Goal: Navigation & Orientation: Find specific page/section

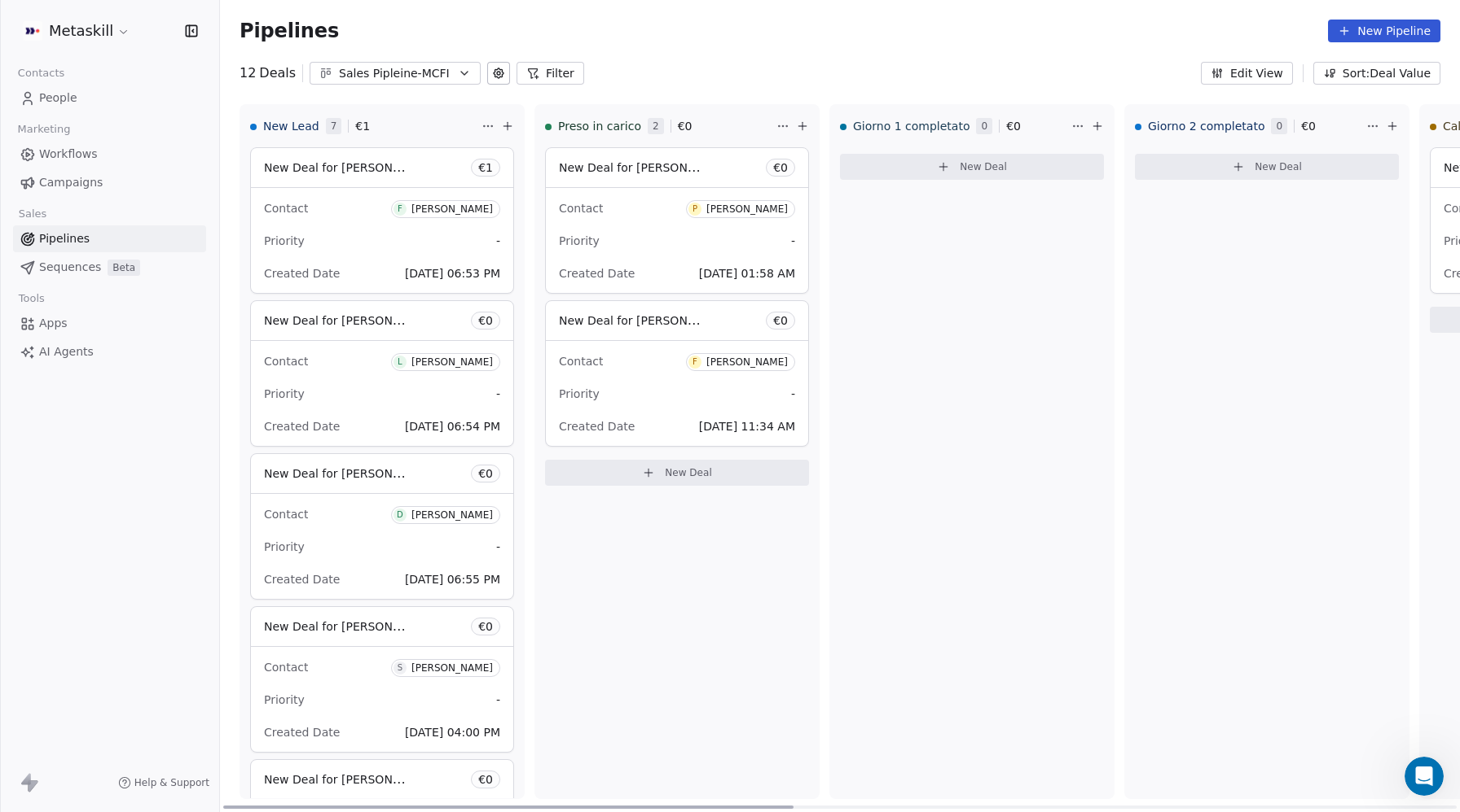
click at [716, 208] on div "[PERSON_NAME]" at bounding box center [746, 209] width 82 height 12
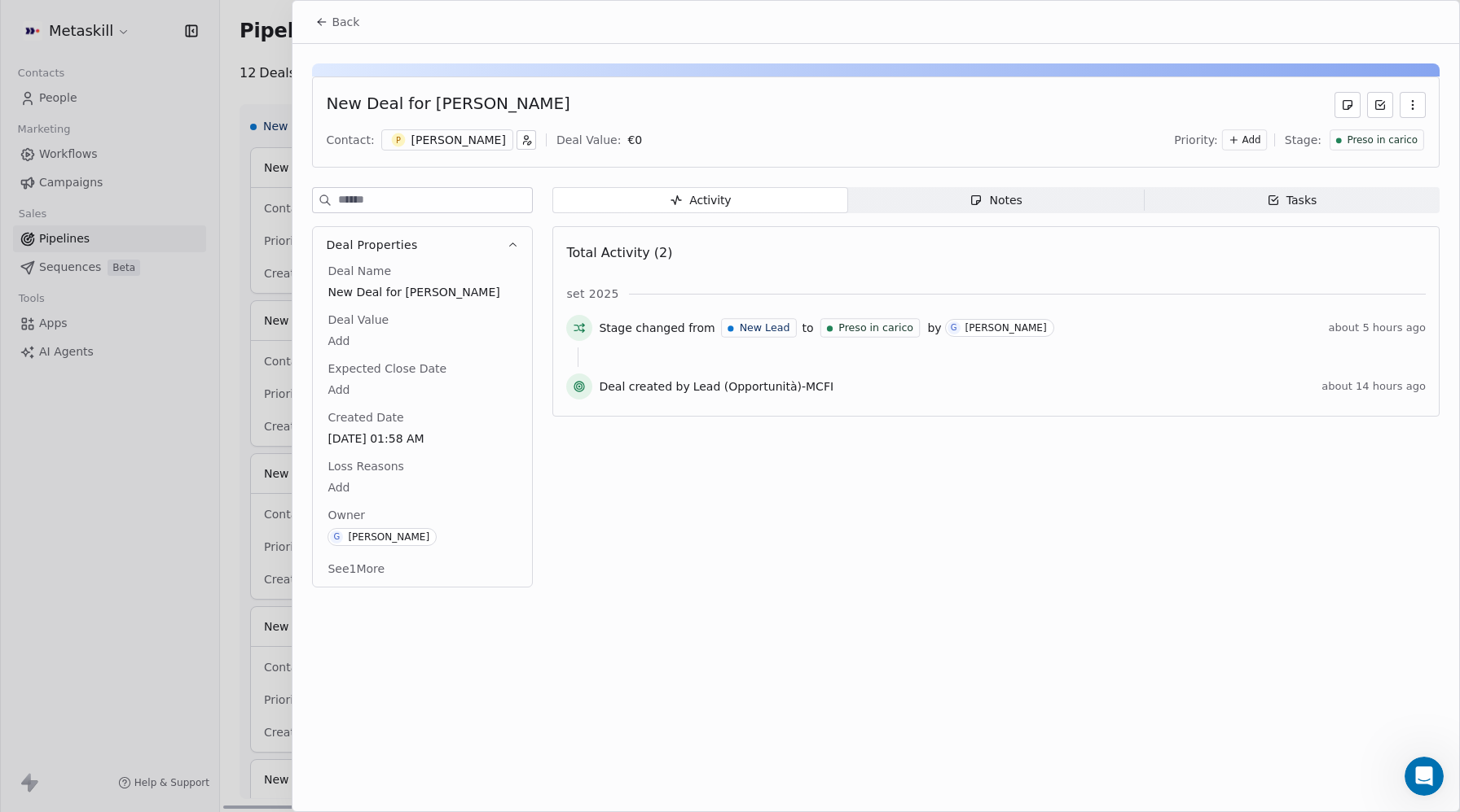
click at [1268, 199] on icon "button" at bounding box center [1272, 199] width 13 height 13
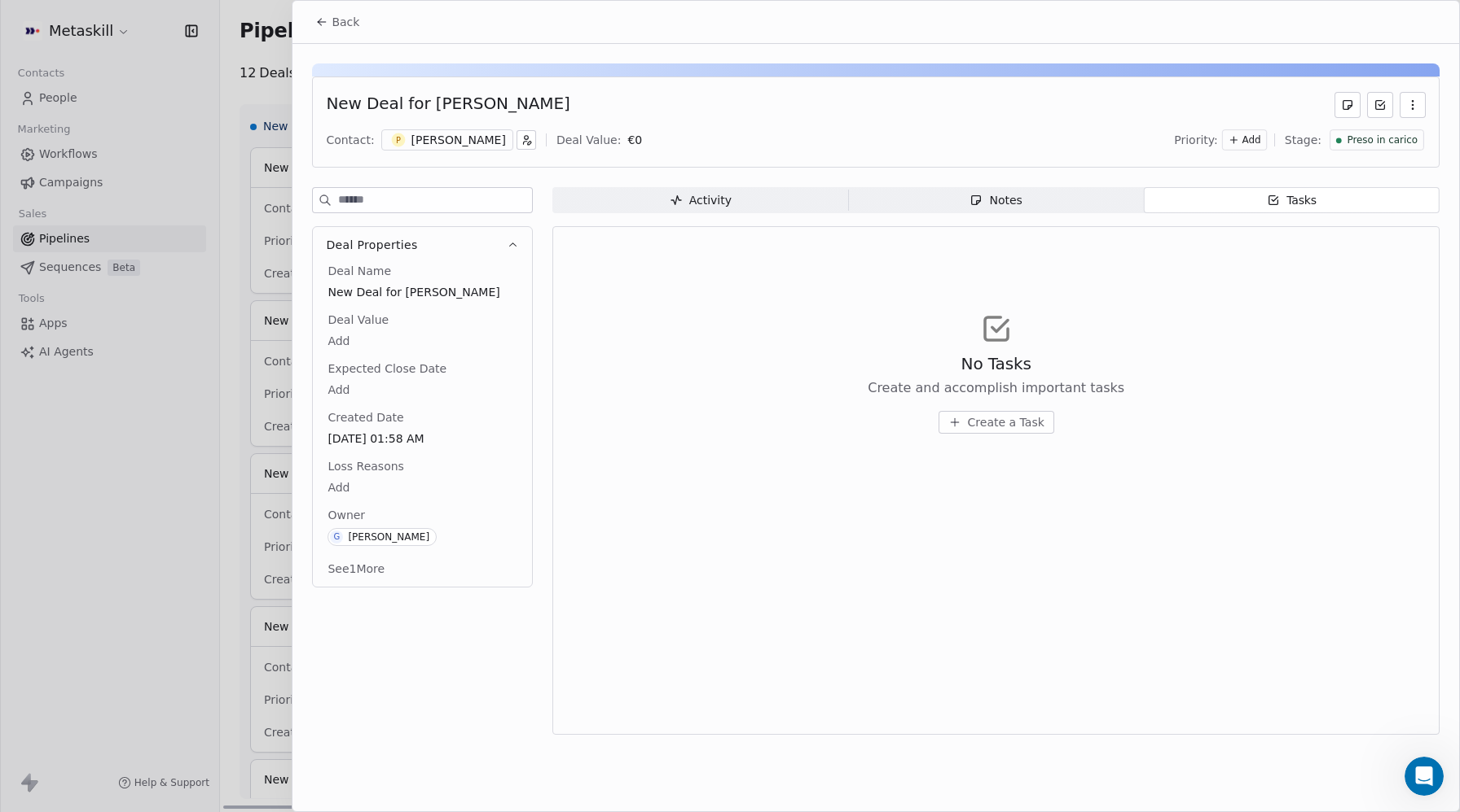
click at [987, 205] on div "Notes" at bounding box center [995, 200] width 52 height 17
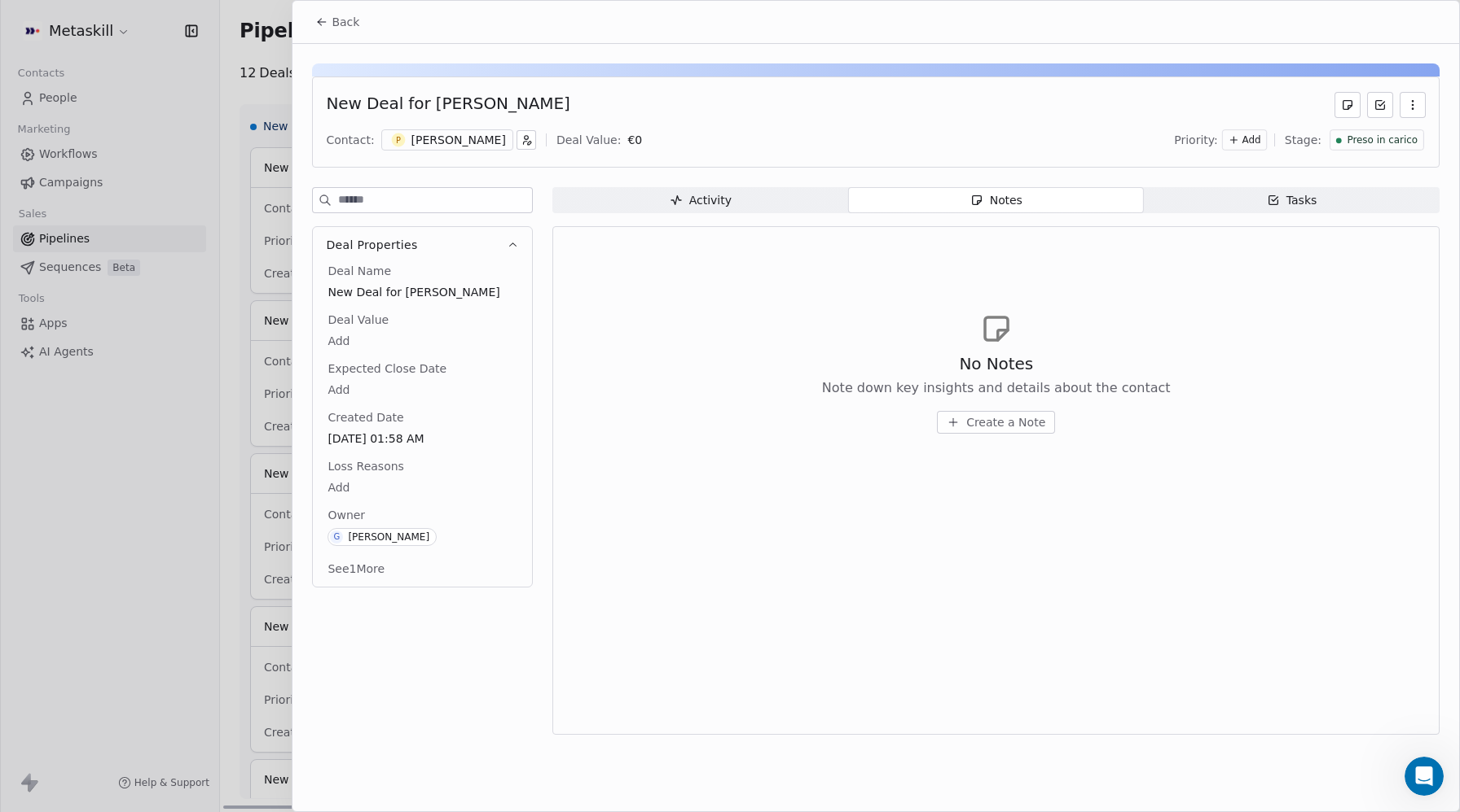
click at [318, 40] on div "Back" at bounding box center [876, 22] width 1167 height 42
click at [323, 25] on icon at bounding box center [321, 22] width 13 height 13
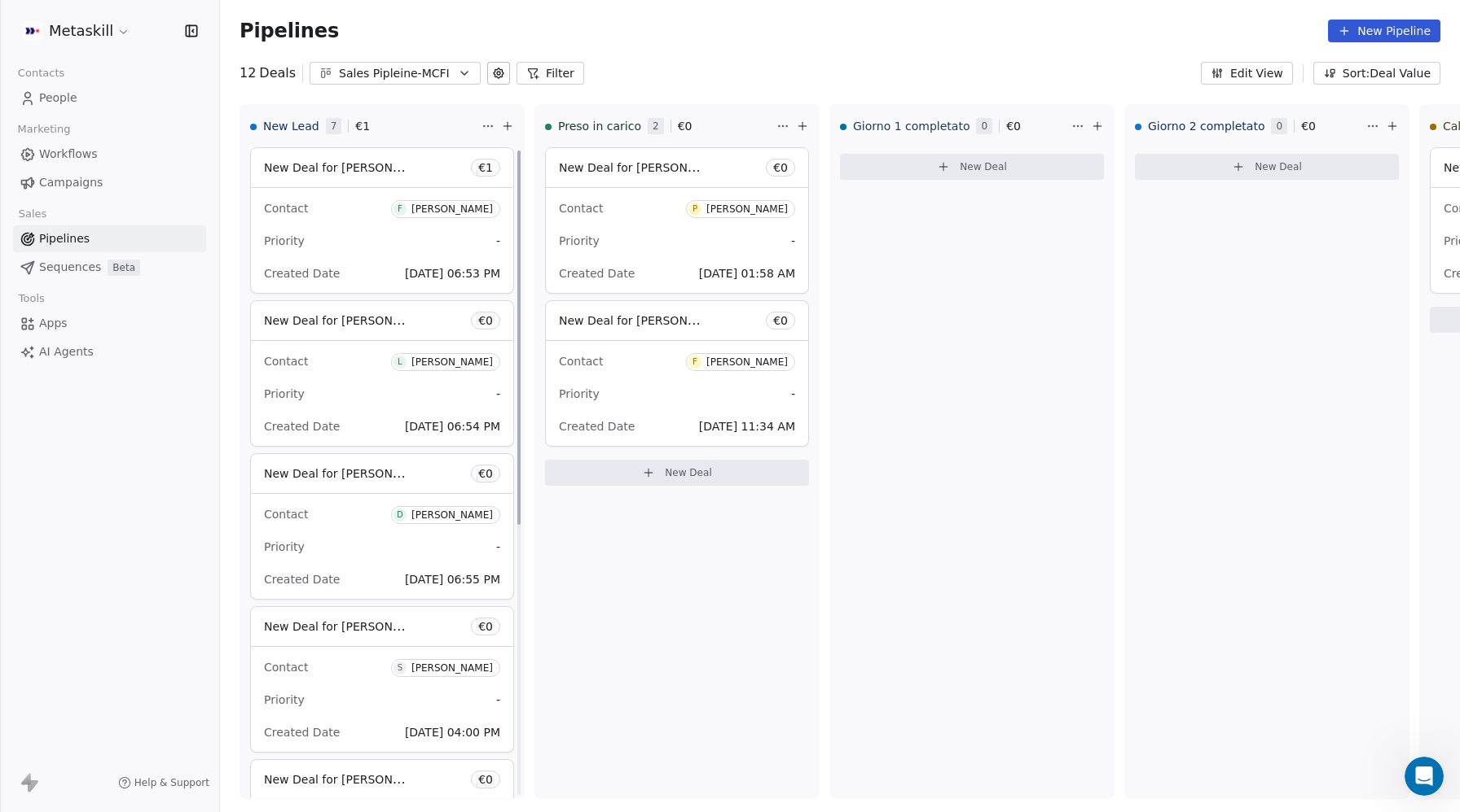
click at [440, 72] on div "Sales Pipleine-MCFI" at bounding box center [395, 73] width 113 height 17
click at [965, 315] on html "Metaskill Contacts People Marketing Workflows Campaigns Sales Pipelines Sequenc…" at bounding box center [730, 406] width 1460 height 812
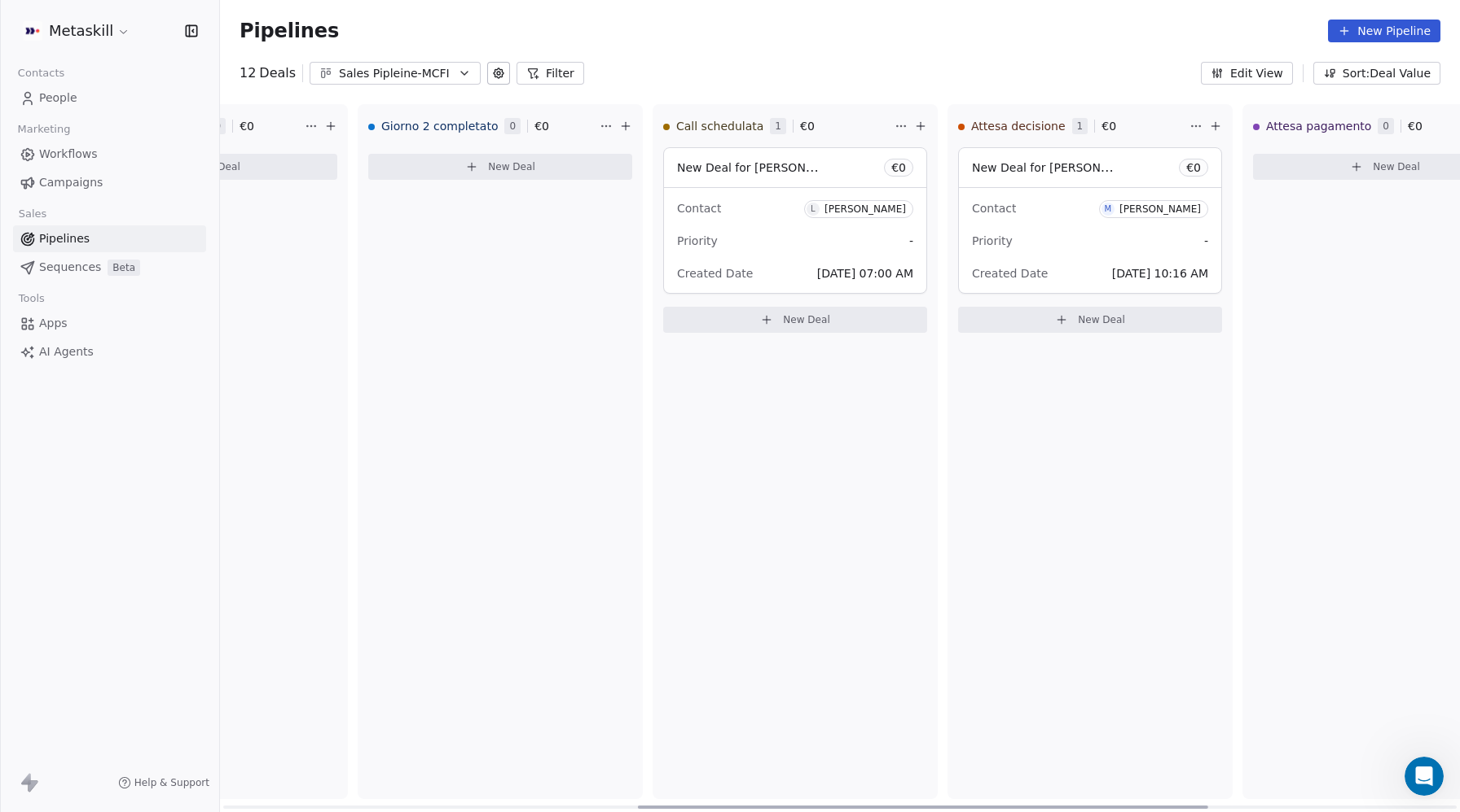
scroll to position [0, 1001]
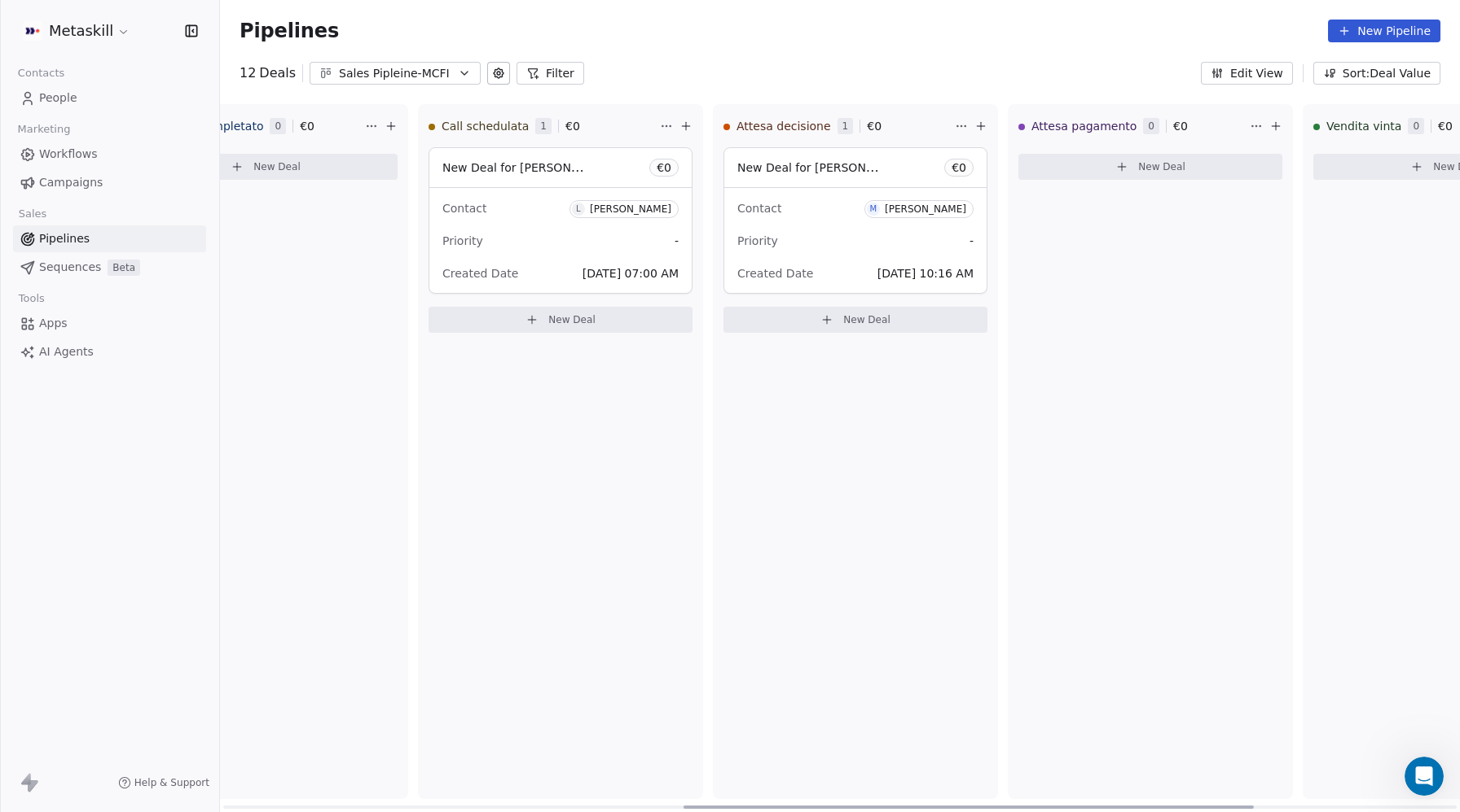
click at [610, 205] on div "[PERSON_NAME]" at bounding box center [630, 209] width 82 height 12
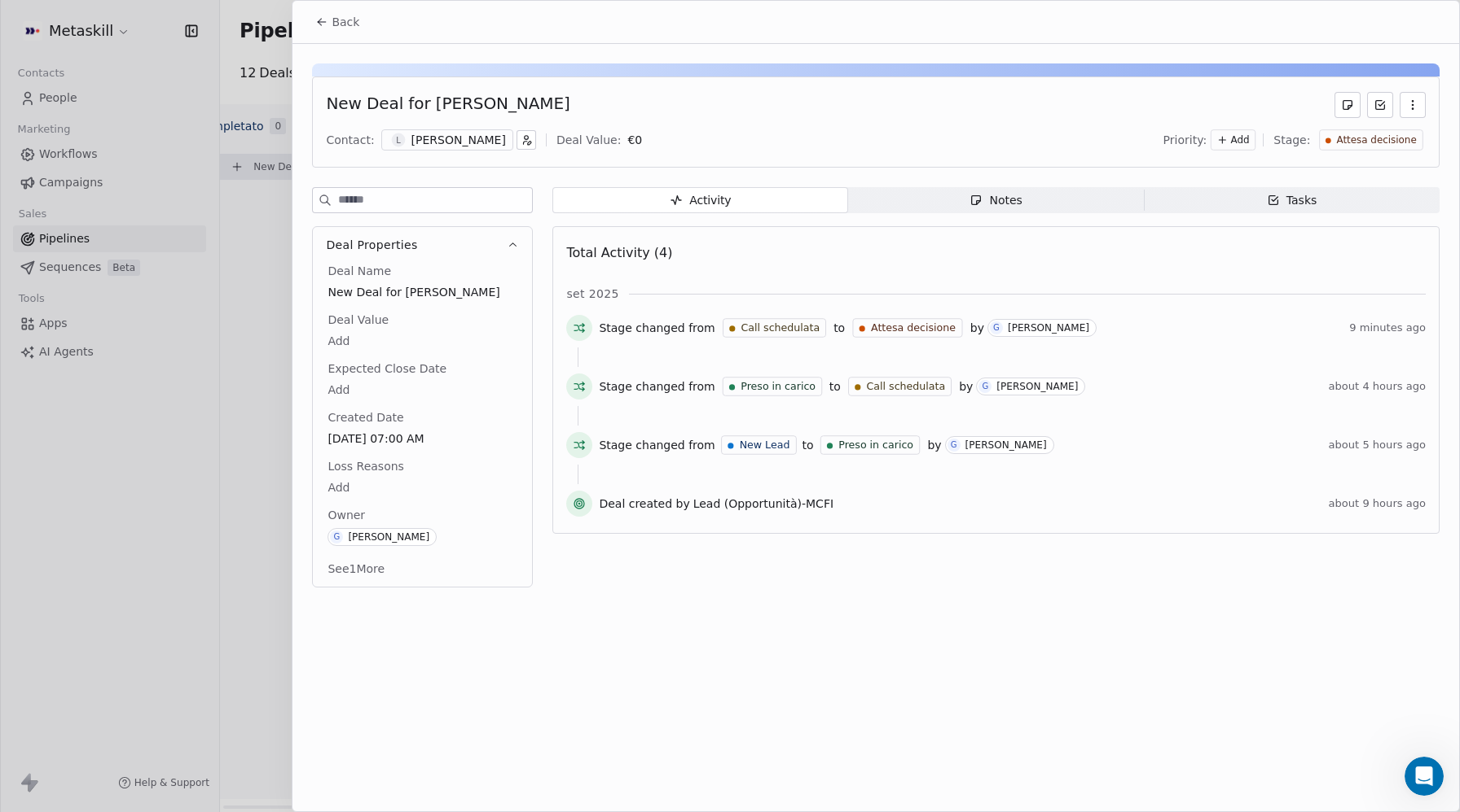
click at [1285, 195] on div "Tasks" at bounding box center [1291, 200] width 50 height 17
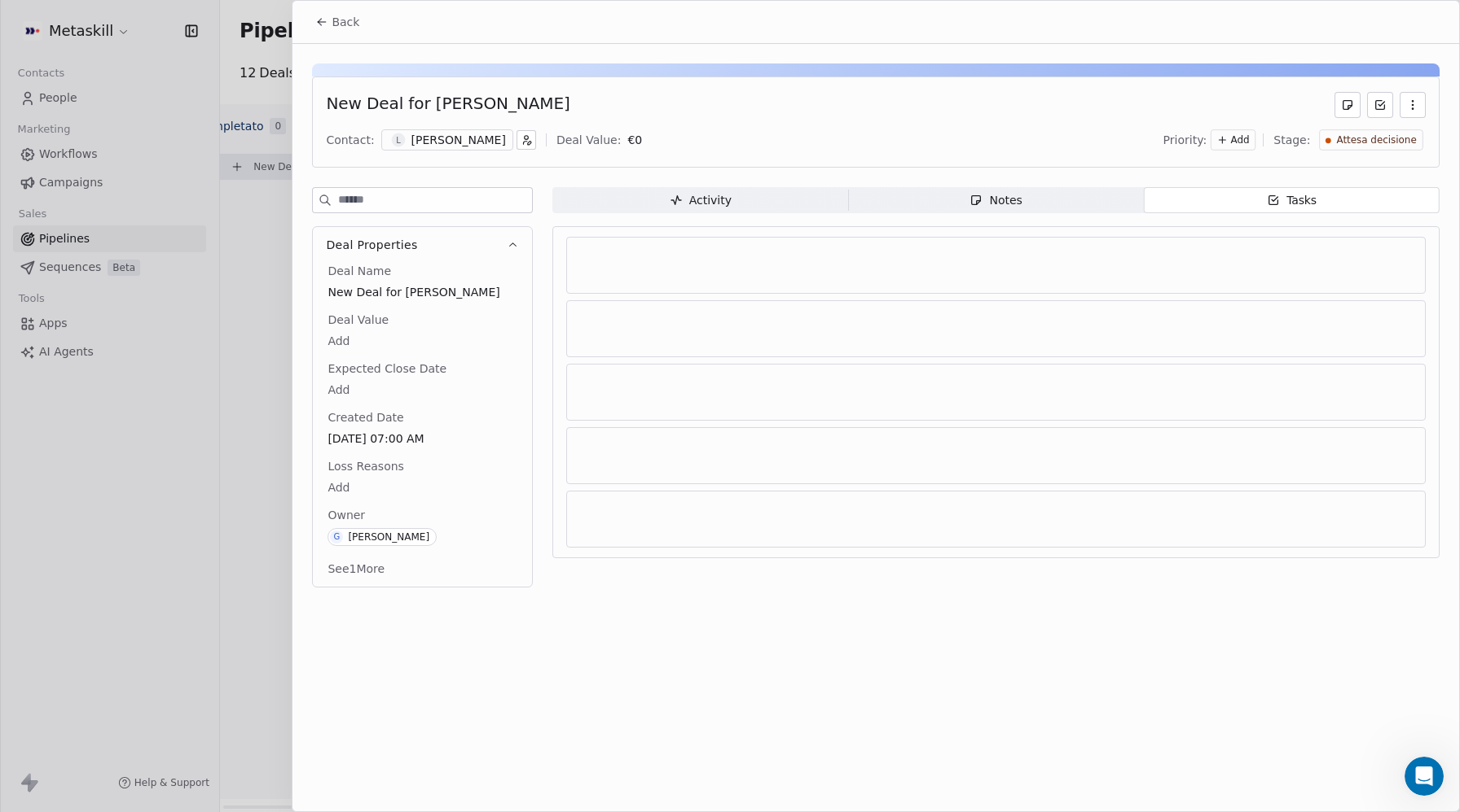
click at [1016, 198] on div "Notes" at bounding box center [995, 200] width 52 height 17
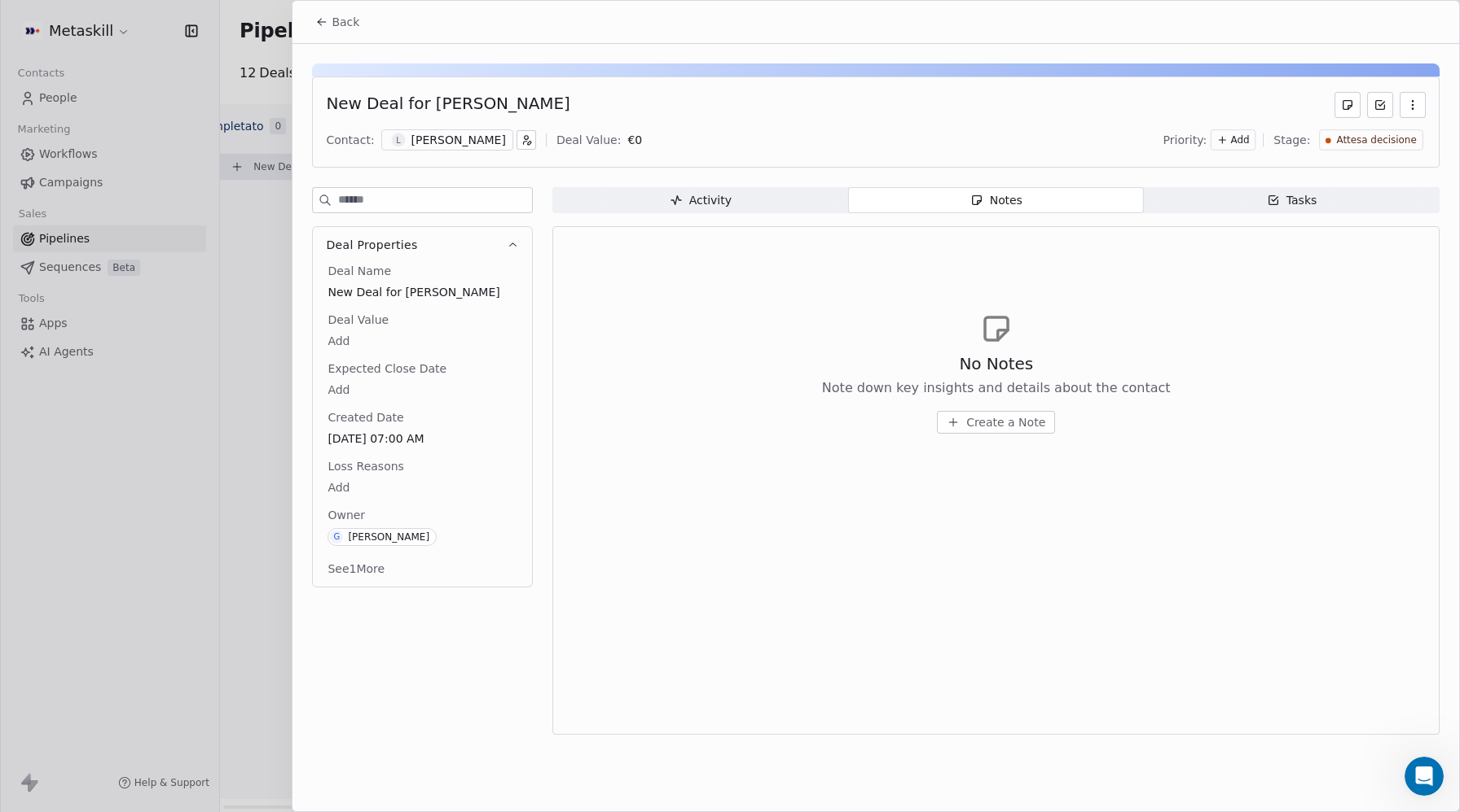
click at [1269, 201] on icon "button" at bounding box center [1272, 199] width 13 height 13
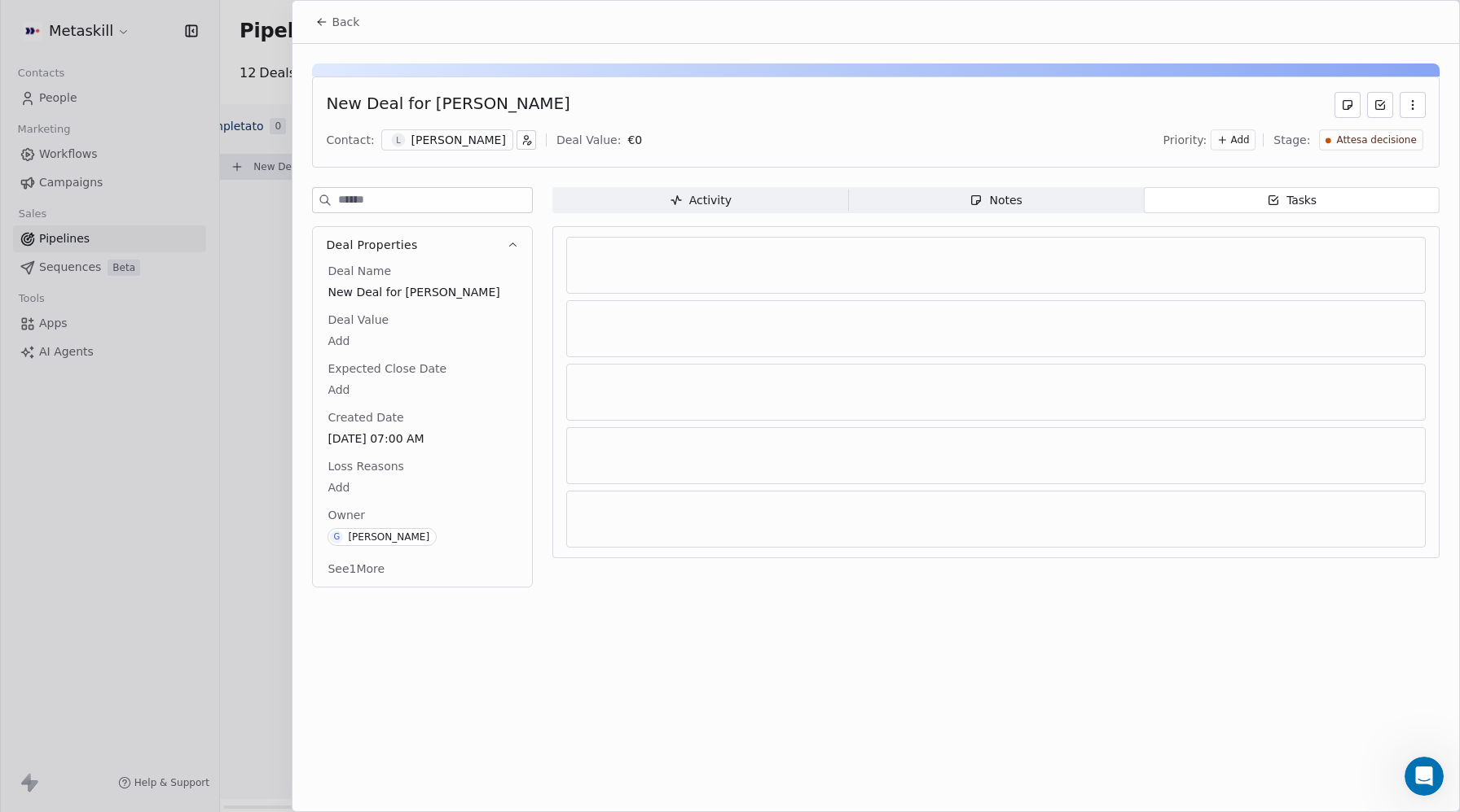
click at [320, 29] on button "Back" at bounding box center [337, 22] width 63 height 30
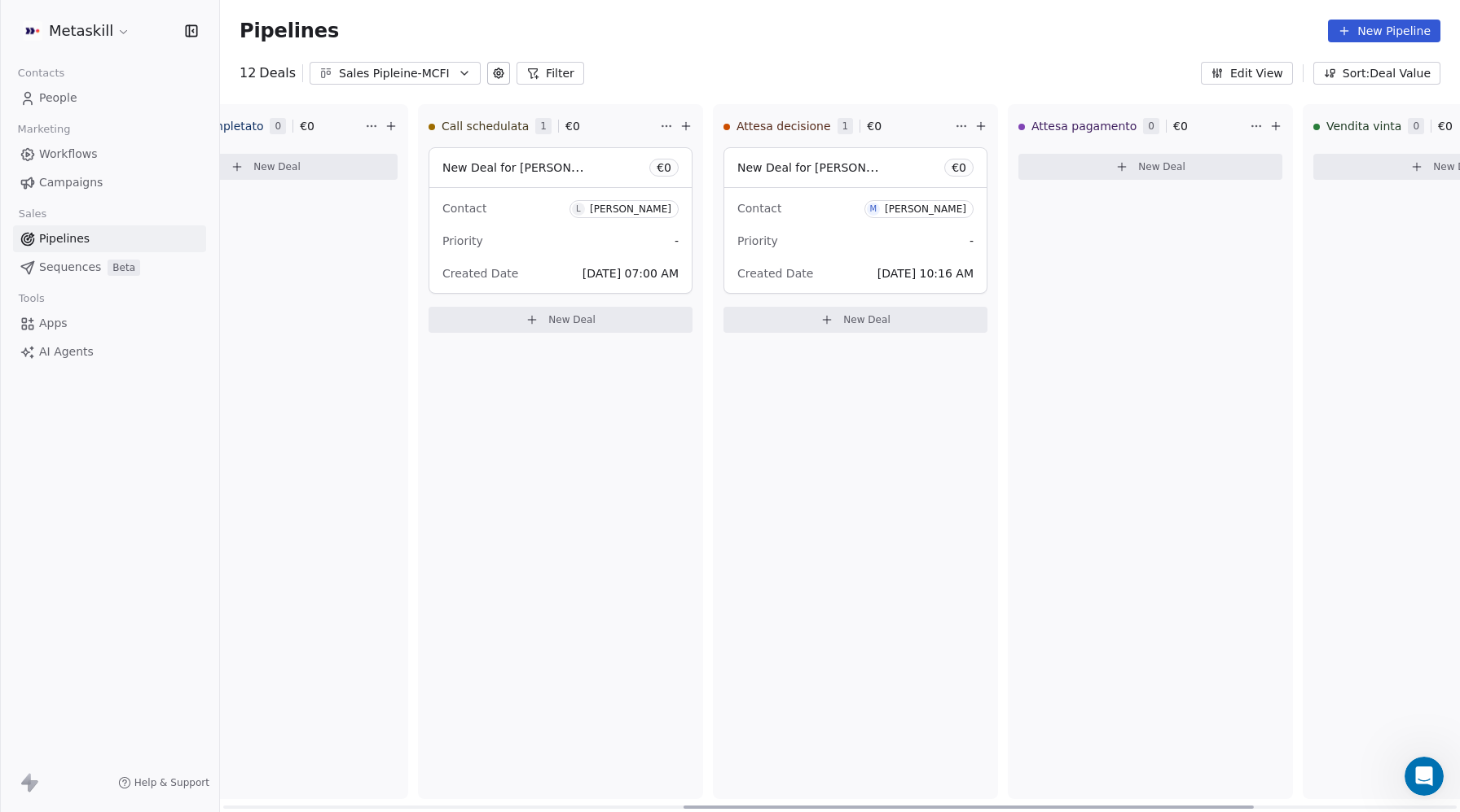
click at [386, 77] on div "Sales Pipleine-MCFI" at bounding box center [395, 73] width 113 height 17
click at [366, 170] on span "Sales Pipeline-MTM" at bounding box center [374, 167] width 110 height 17
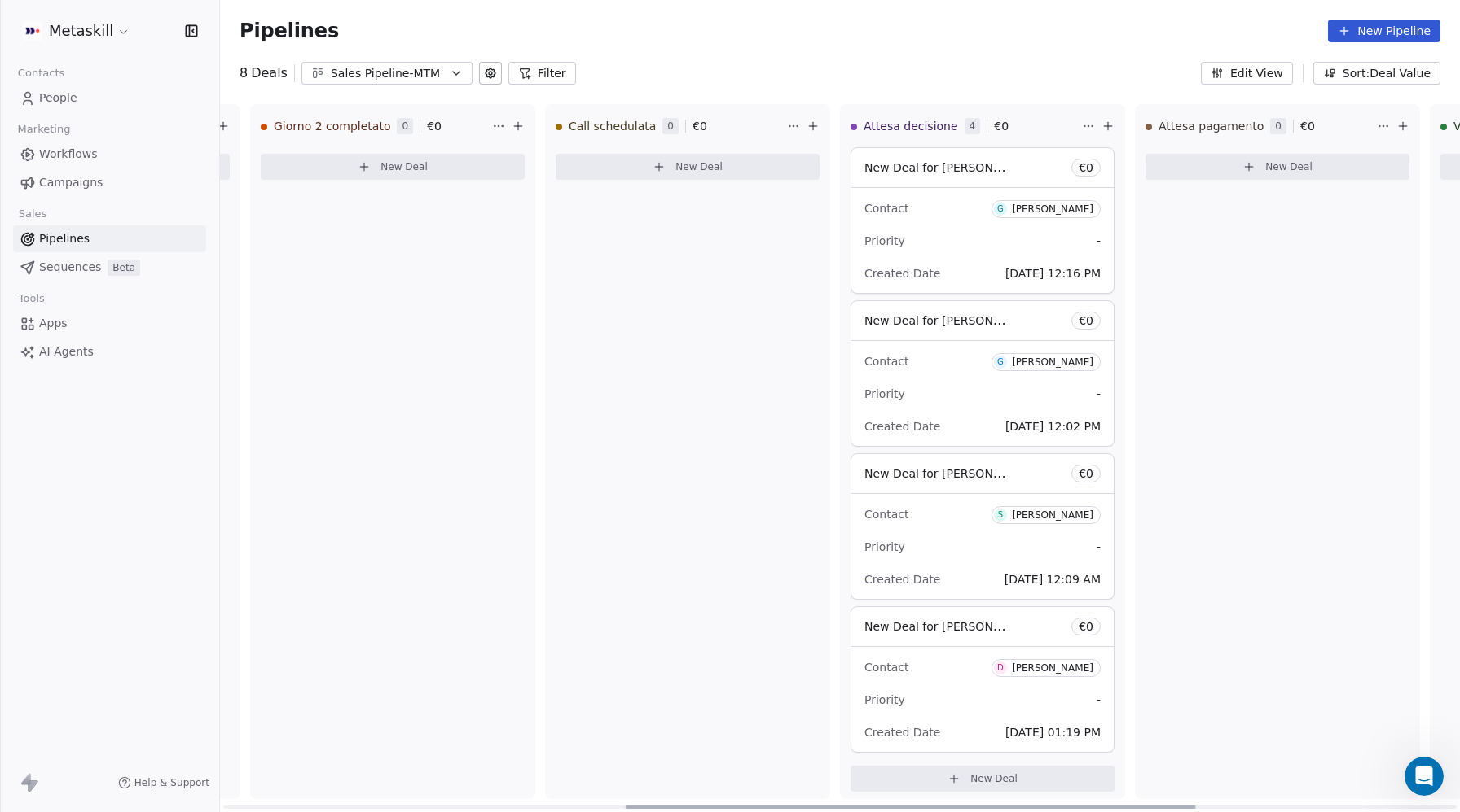
scroll to position [0, 875]
click at [946, 625] on span "New Deal for [PERSON_NAME]" at bounding box center [950, 627] width 172 height 16
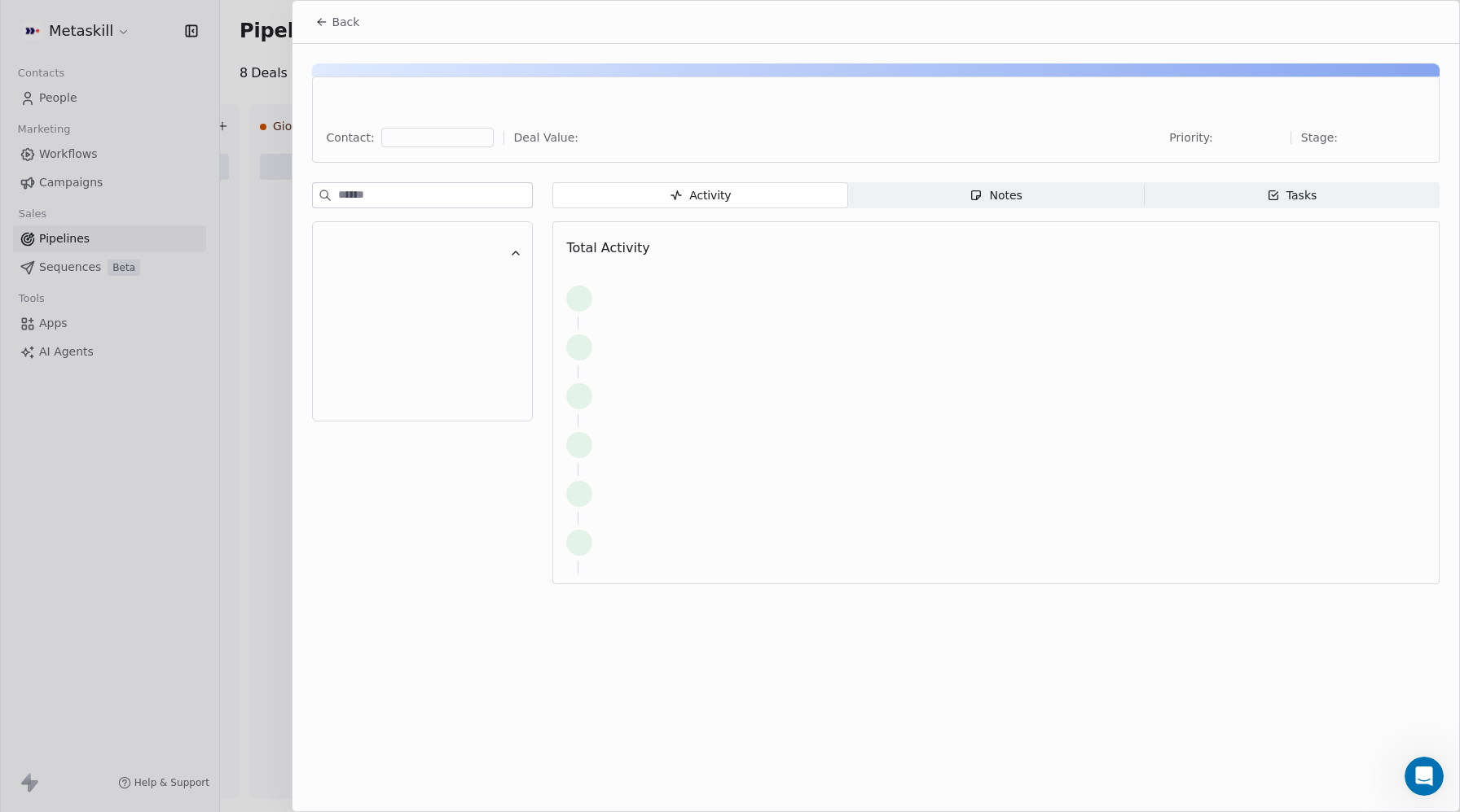
click at [998, 205] on span "Notes Notes" at bounding box center [996, 195] width 296 height 26
click at [1256, 199] on span "Tasks Tasks" at bounding box center [1291, 195] width 296 height 26
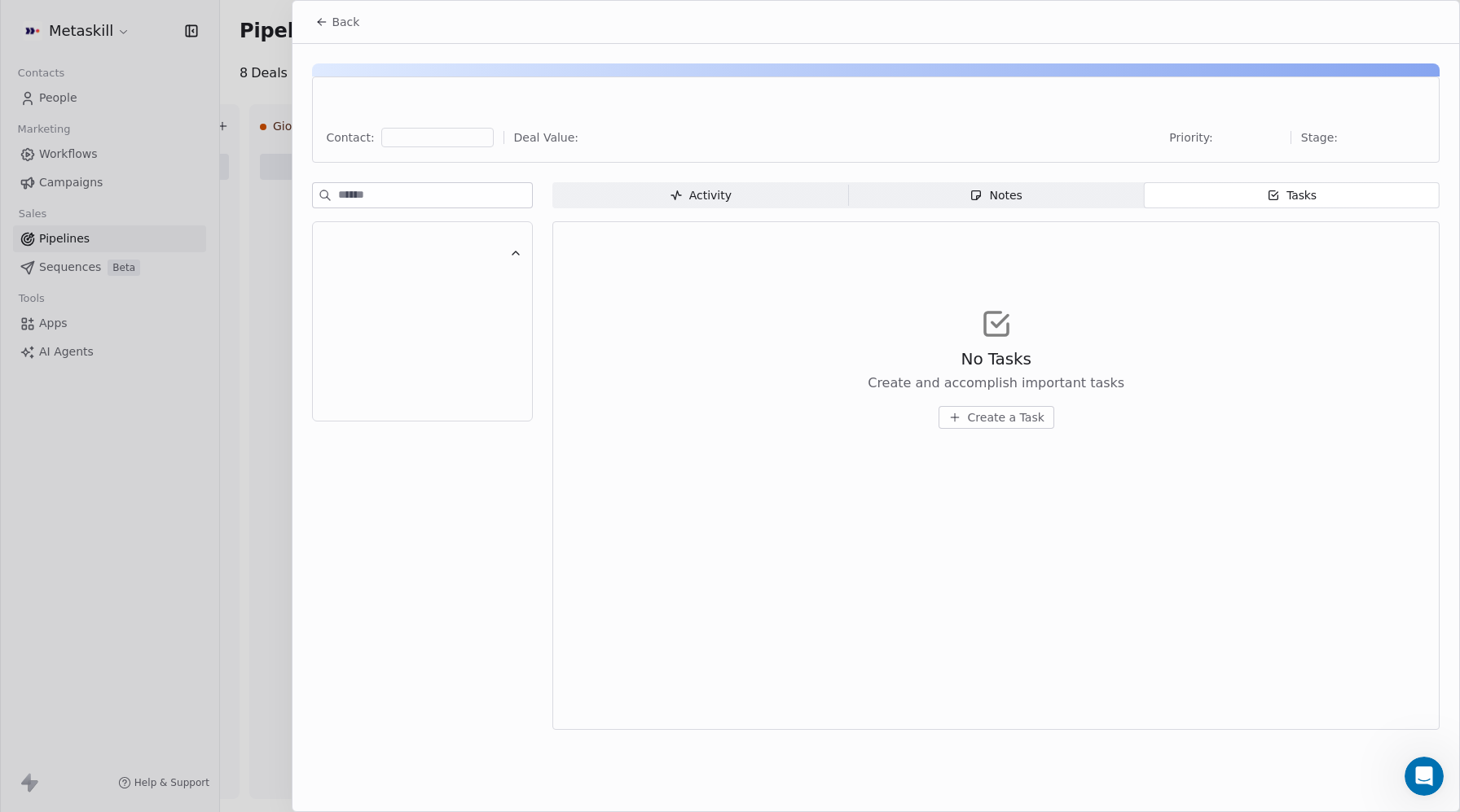
click at [938, 214] on div "Activity Activity Notes Notes Tasks Tasks No Tasks Create and accomplish import…" at bounding box center [995, 461] width 887 height 557
click at [968, 193] on span "Notes Notes" at bounding box center [996, 195] width 296 height 26
click at [347, 19] on span "Back" at bounding box center [346, 22] width 28 height 17
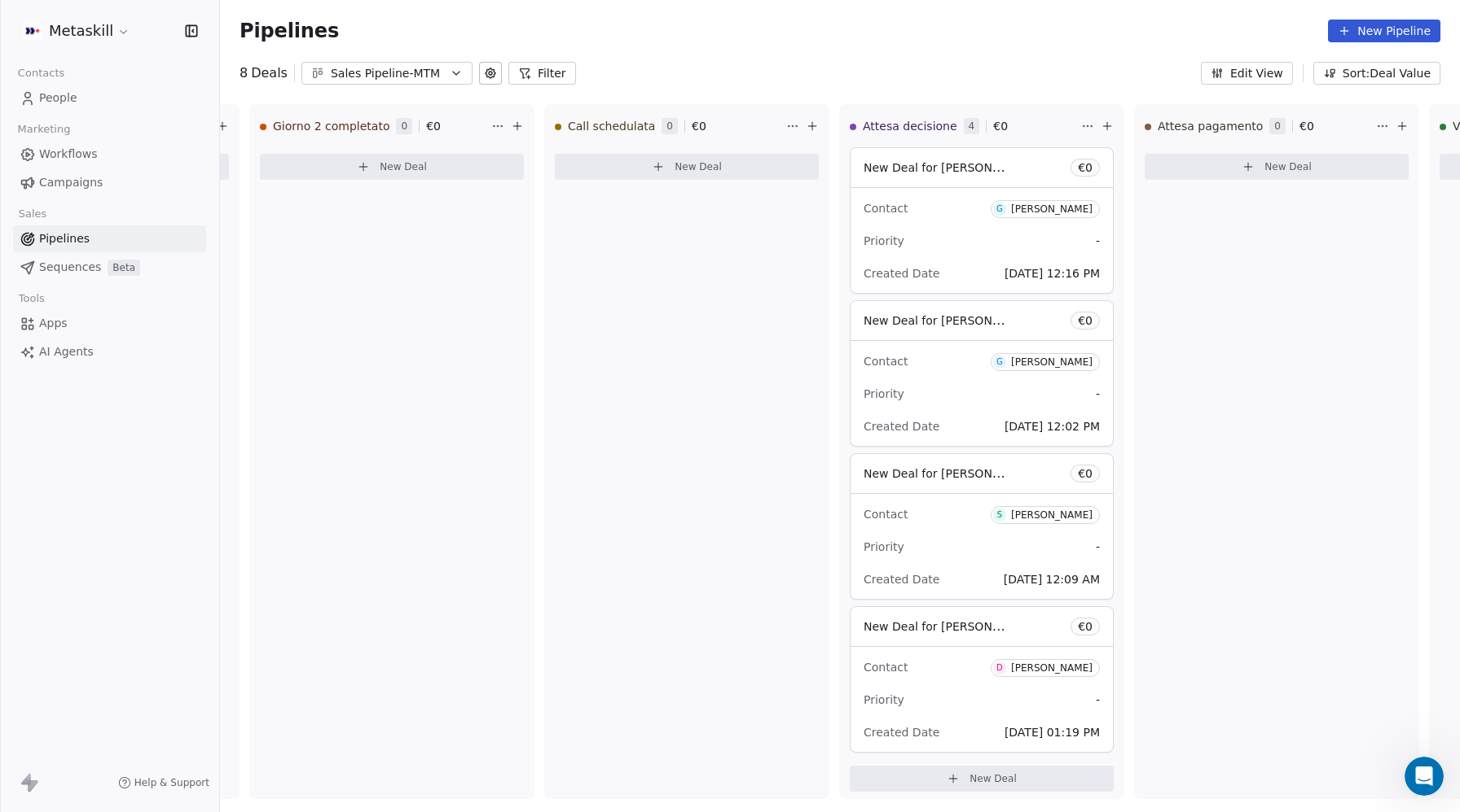
click at [58, 96] on span "People" at bounding box center [58, 98] width 38 height 17
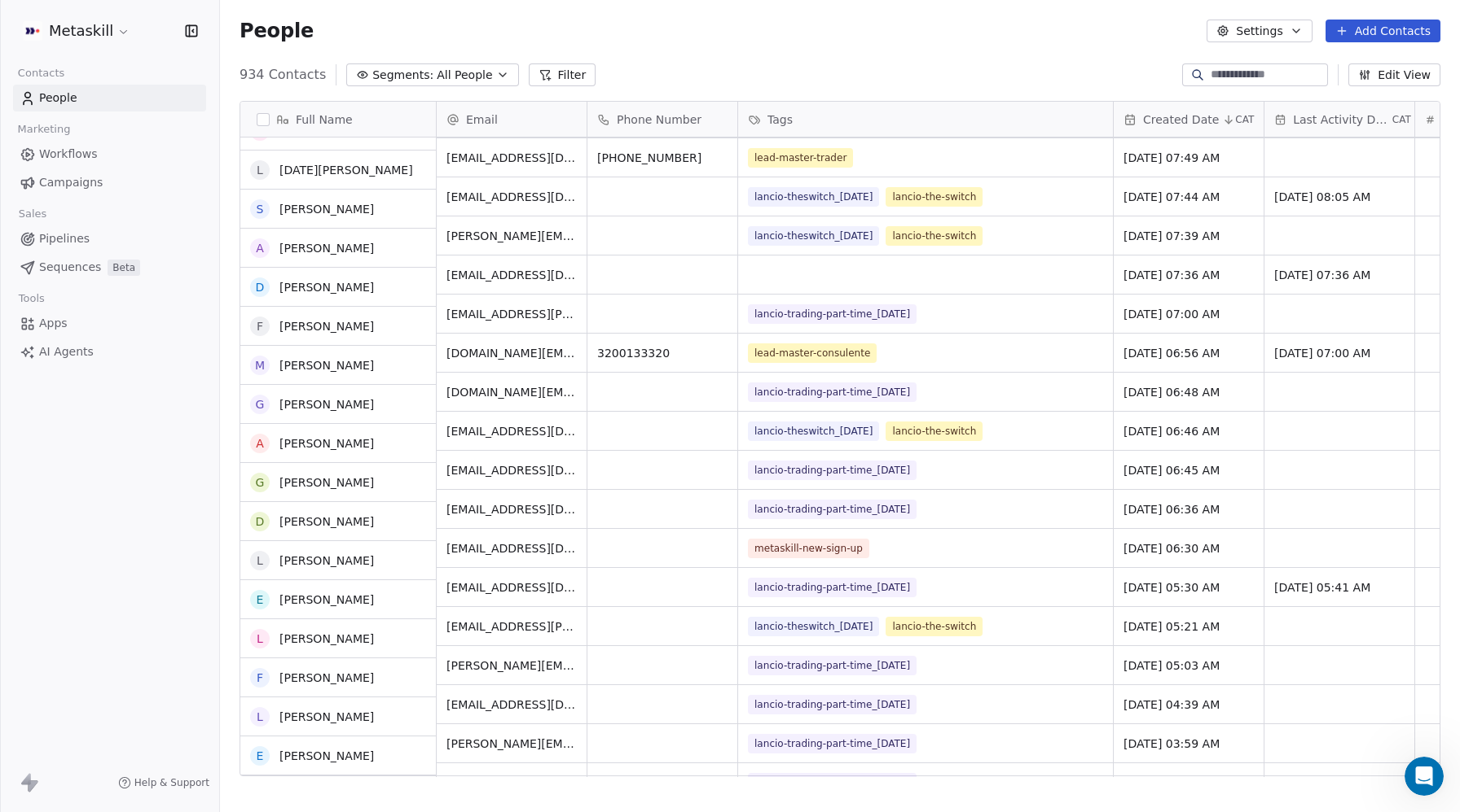
scroll to position [2071, 0]
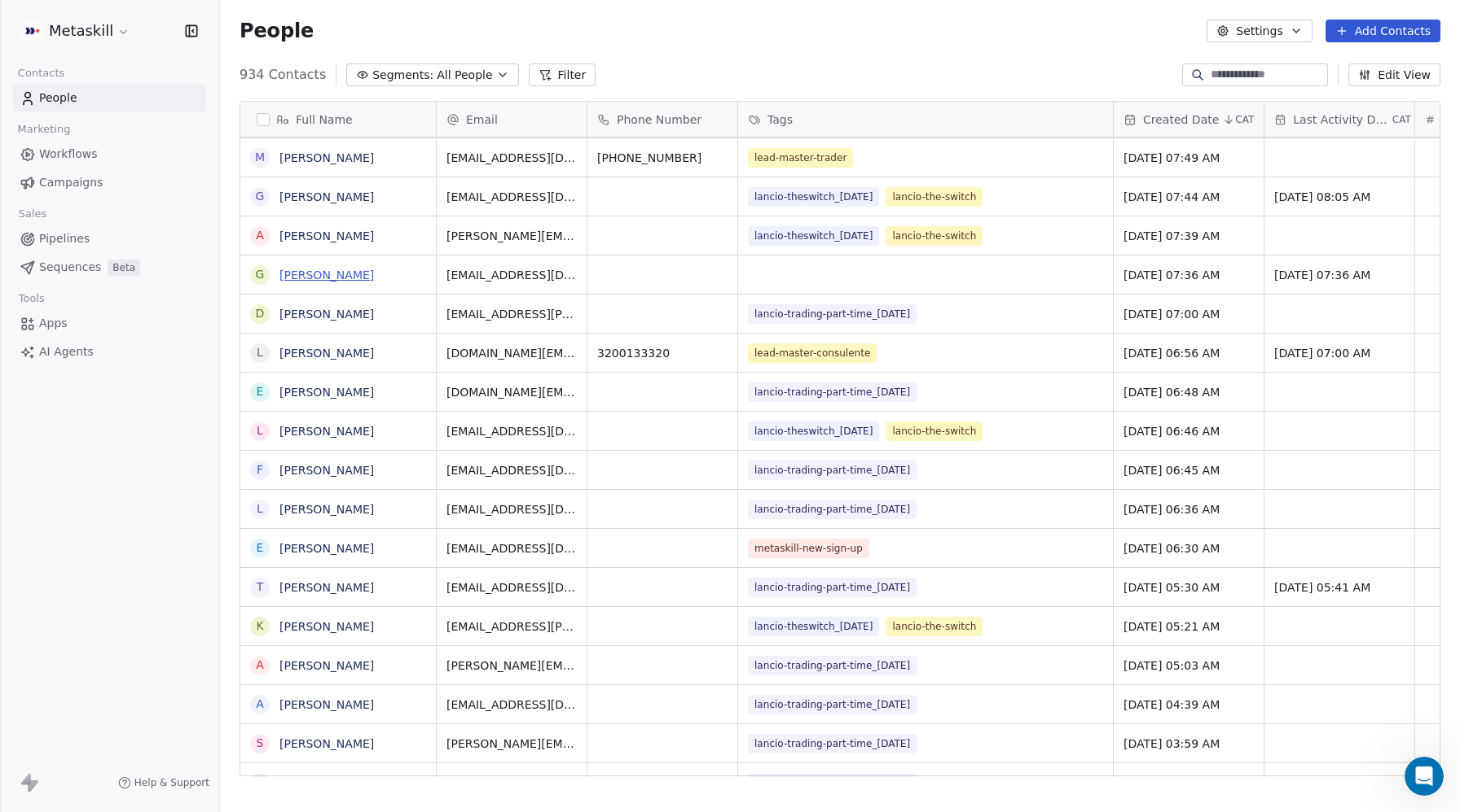
click at [326, 273] on link "[PERSON_NAME]" at bounding box center [327, 274] width 95 height 13
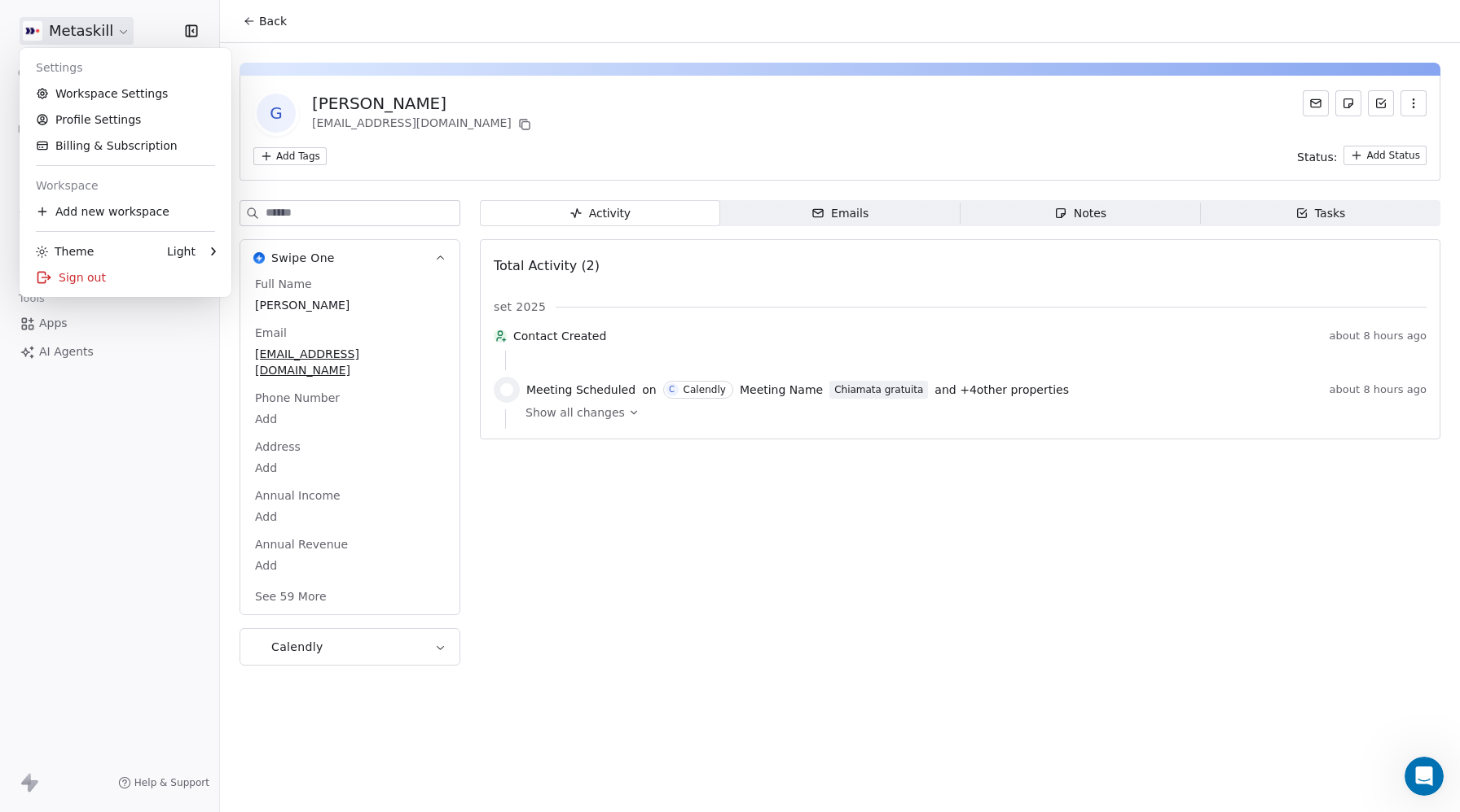
click at [86, 31] on html "Metaskill Contacts People Marketing Workflows Campaigns Sales Pipelines Sequenc…" at bounding box center [730, 406] width 1460 height 812
drag, startPoint x: 123, startPoint y: 398, endPoint x: 116, endPoint y: 384, distance: 15.7
click at [123, 398] on html "Metaskill Contacts People Marketing Workflows Campaigns Sales Pipelines Sequenc…" at bounding box center [730, 406] width 1460 height 812
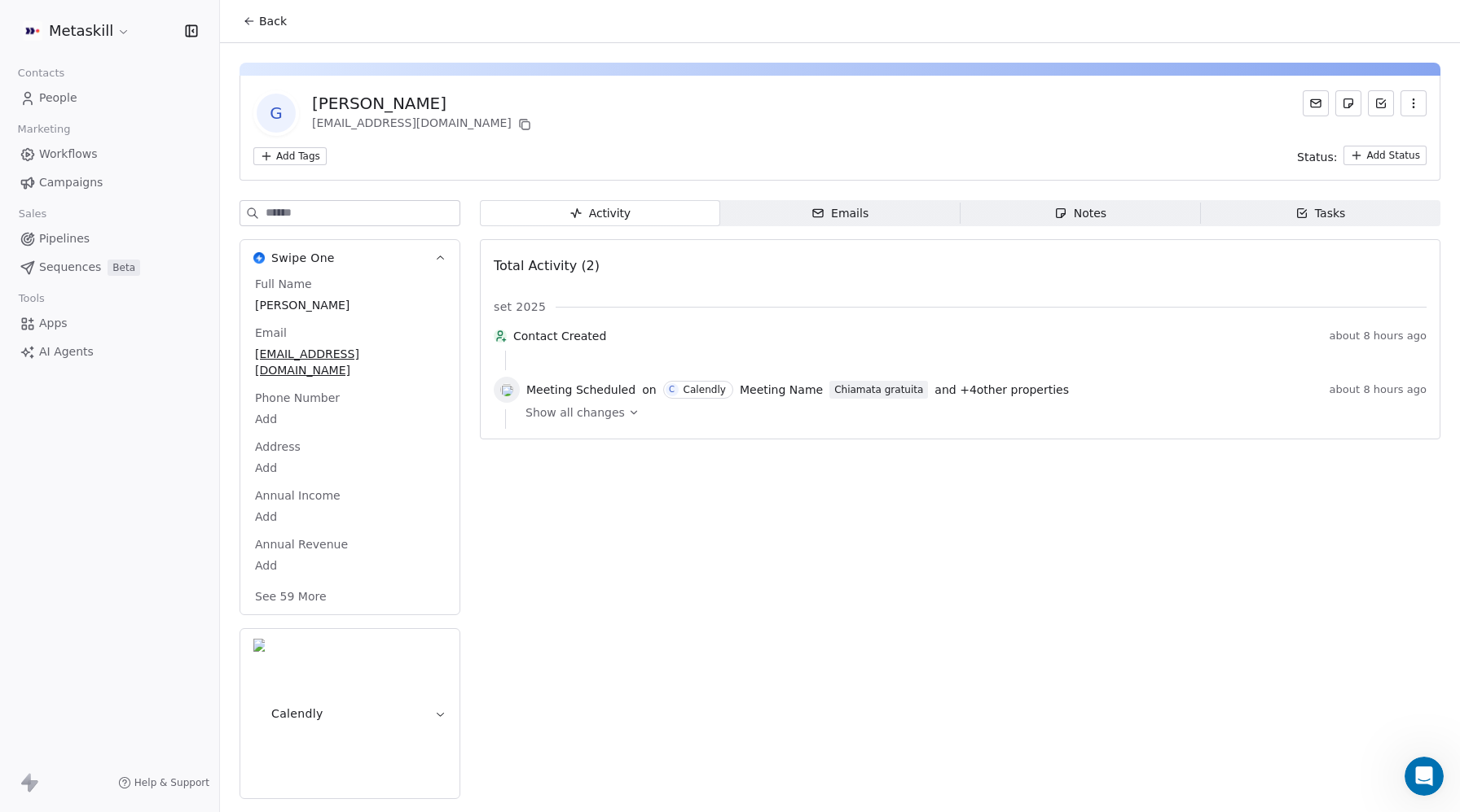
click at [53, 90] on span "People" at bounding box center [58, 98] width 38 height 17
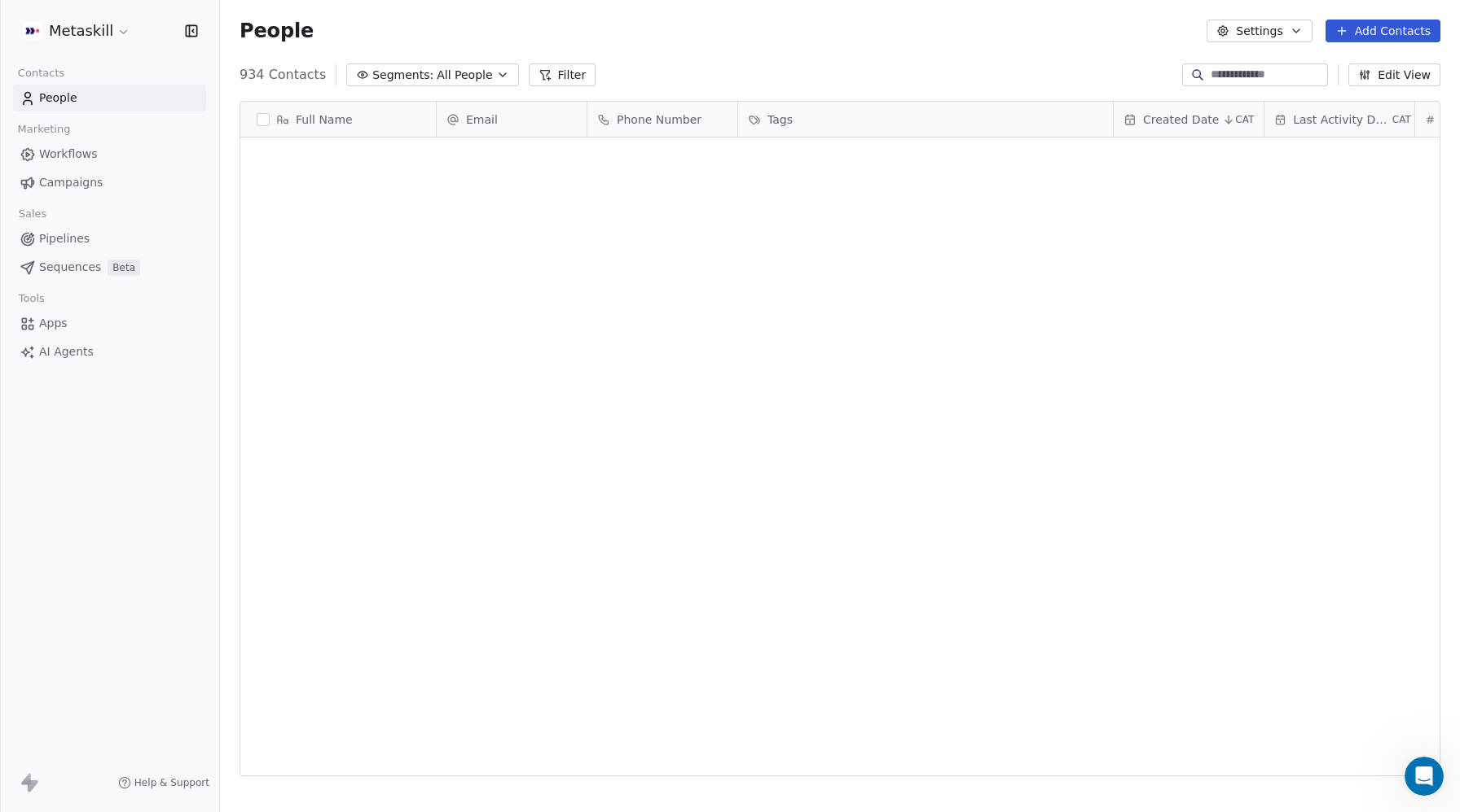
scroll to position [714, 1240]
